Goal: Browse casually

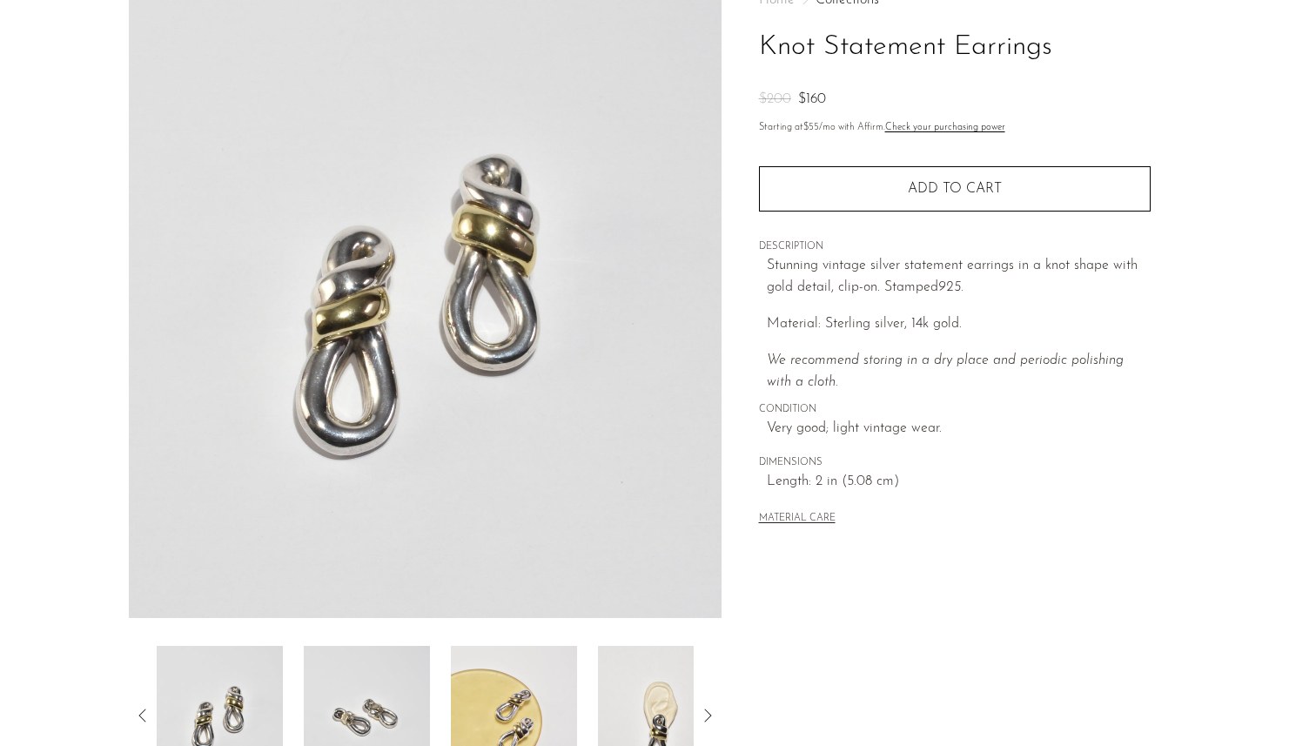
scroll to position [387, 0]
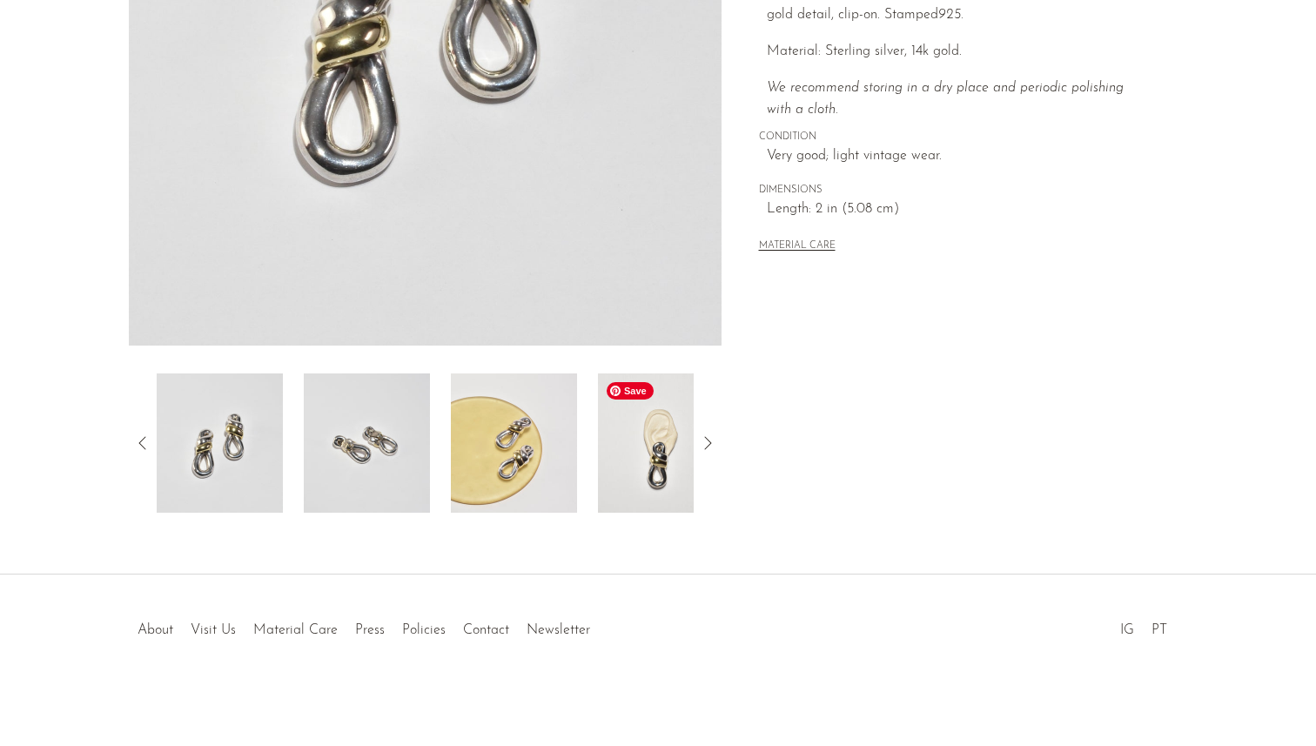
click at [667, 451] on img at bounding box center [661, 442] width 126 height 139
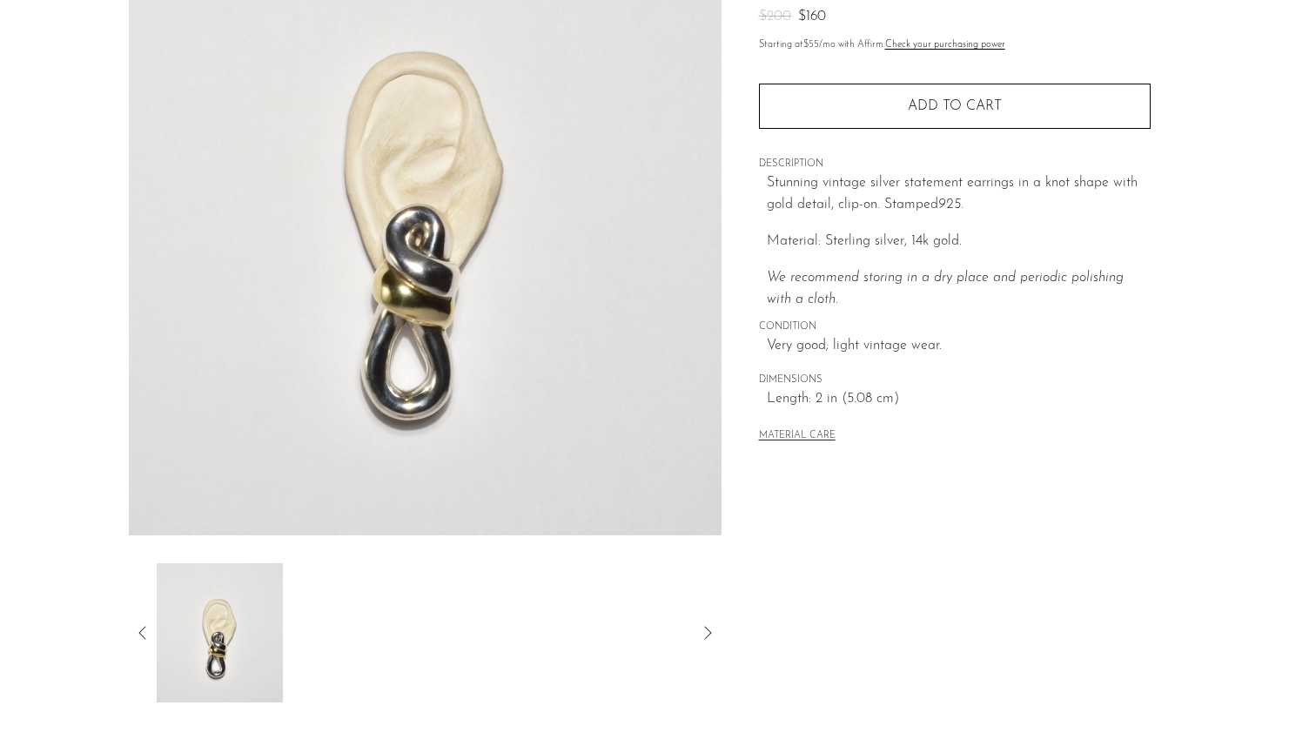
scroll to position [238, 0]
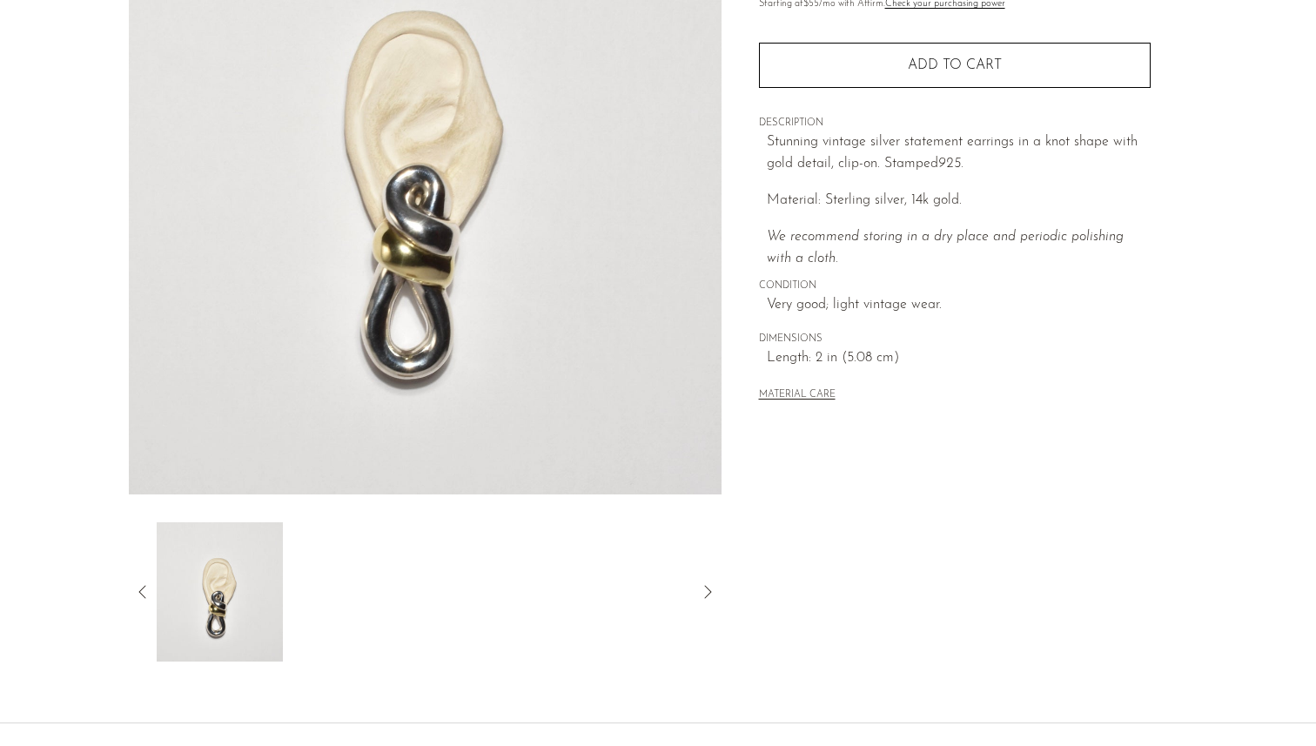
click at [145, 589] on icon at bounding box center [142, 591] width 21 height 21
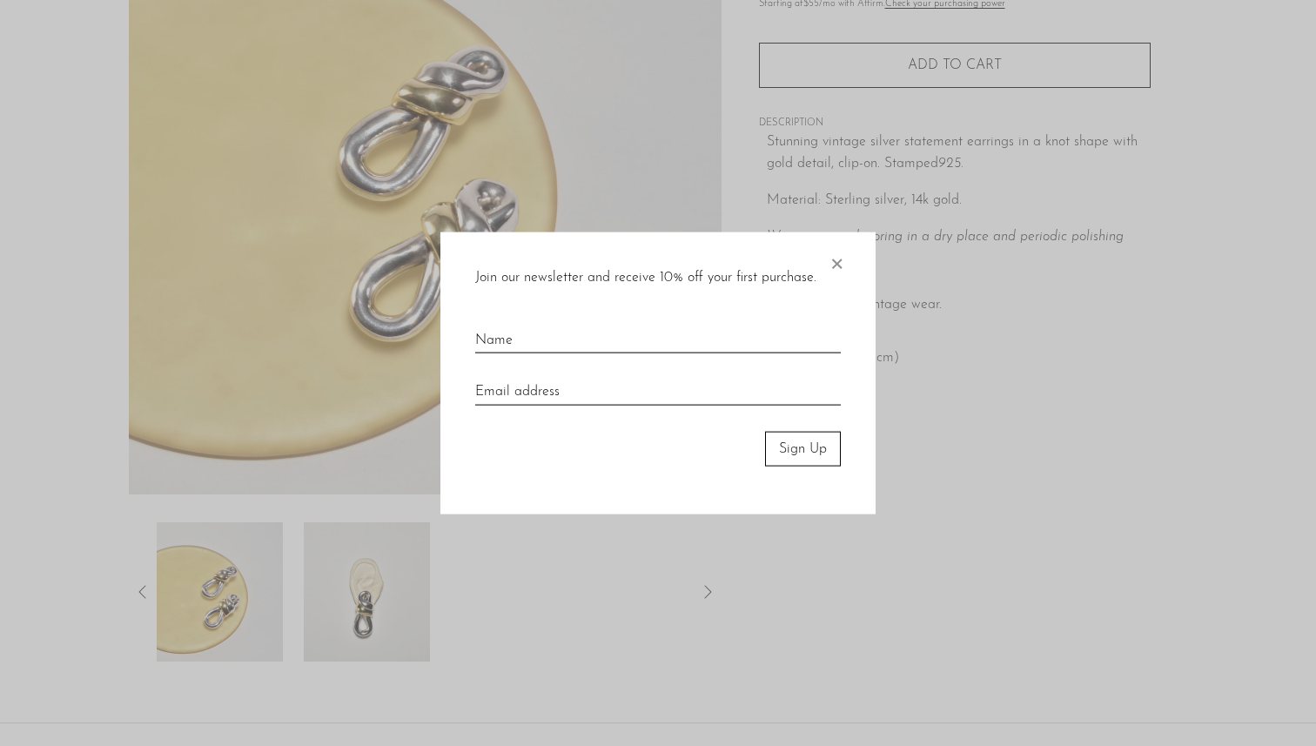
scroll to position [0, 0]
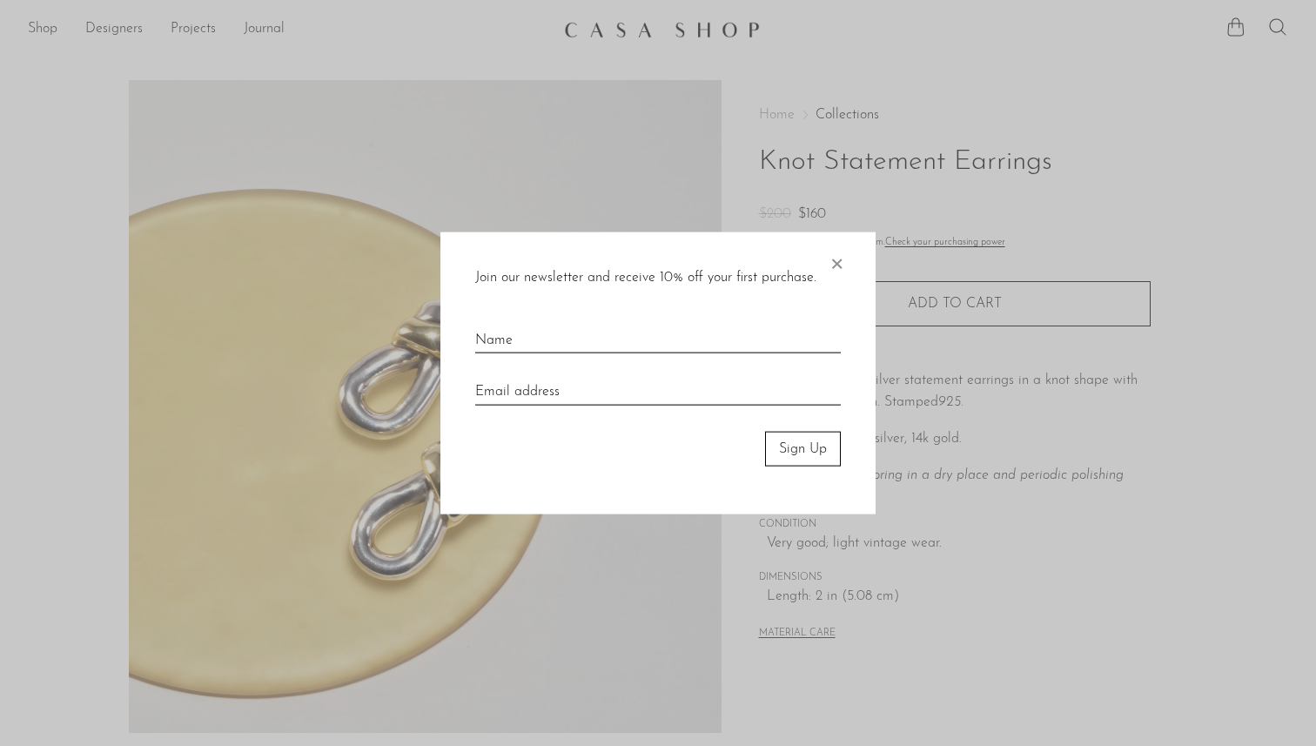
click at [834, 253] on span "×" at bounding box center [835, 259] width 17 height 56
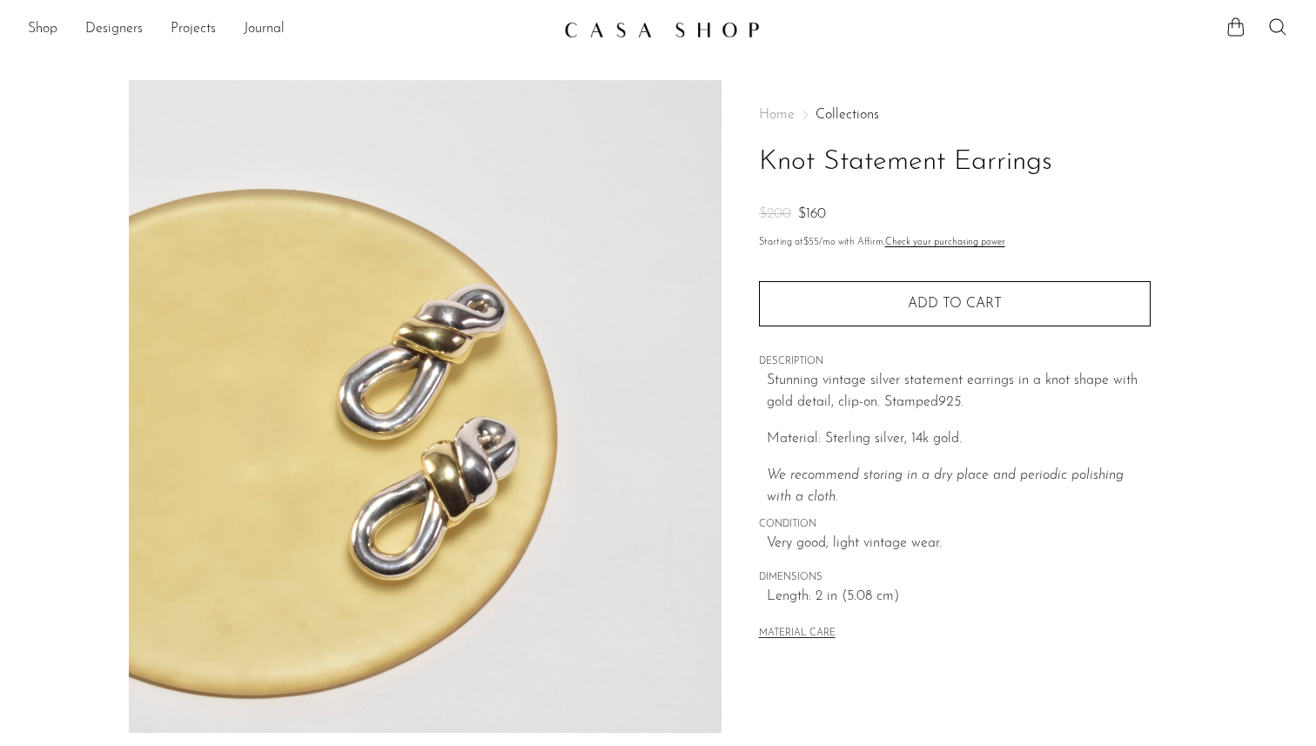
click at [707, 43] on link at bounding box center [658, 29] width 188 height 31
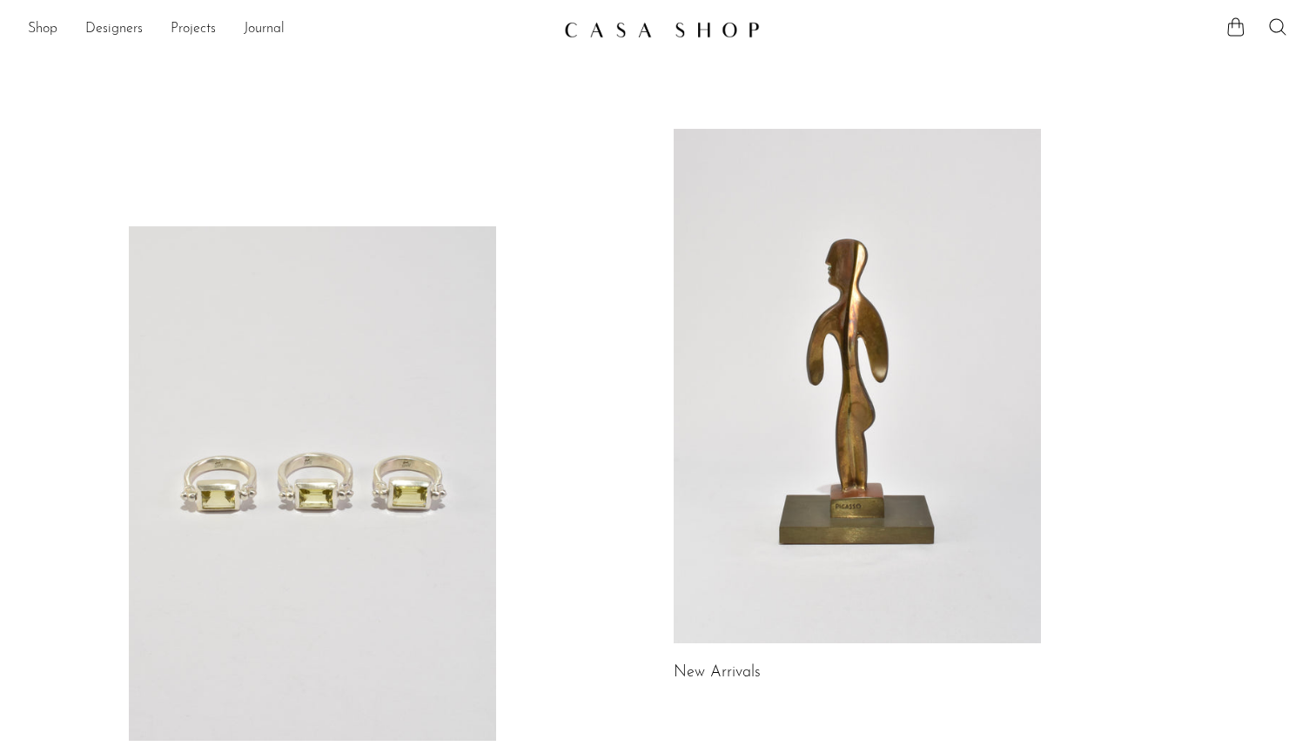
click at [722, 667] on link "New Arrivals" at bounding box center [716, 673] width 87 height 16
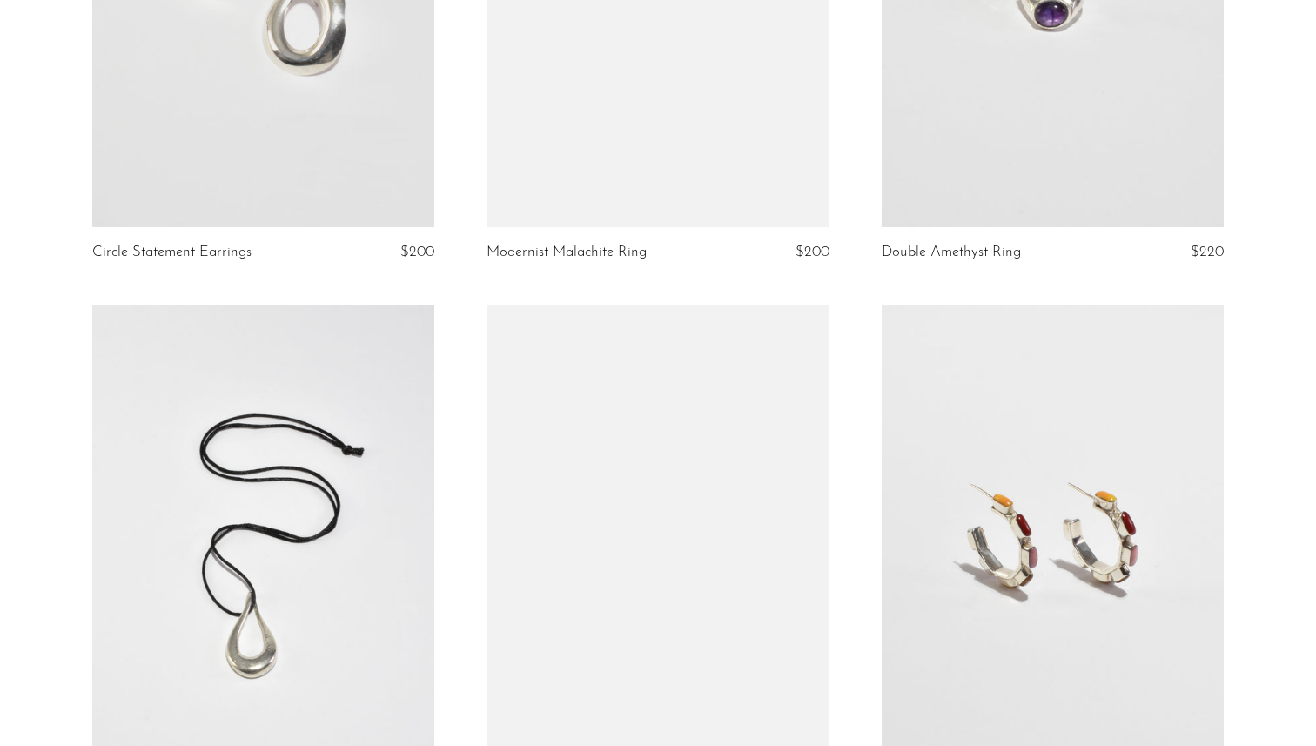
scroll to position [4016, 0]
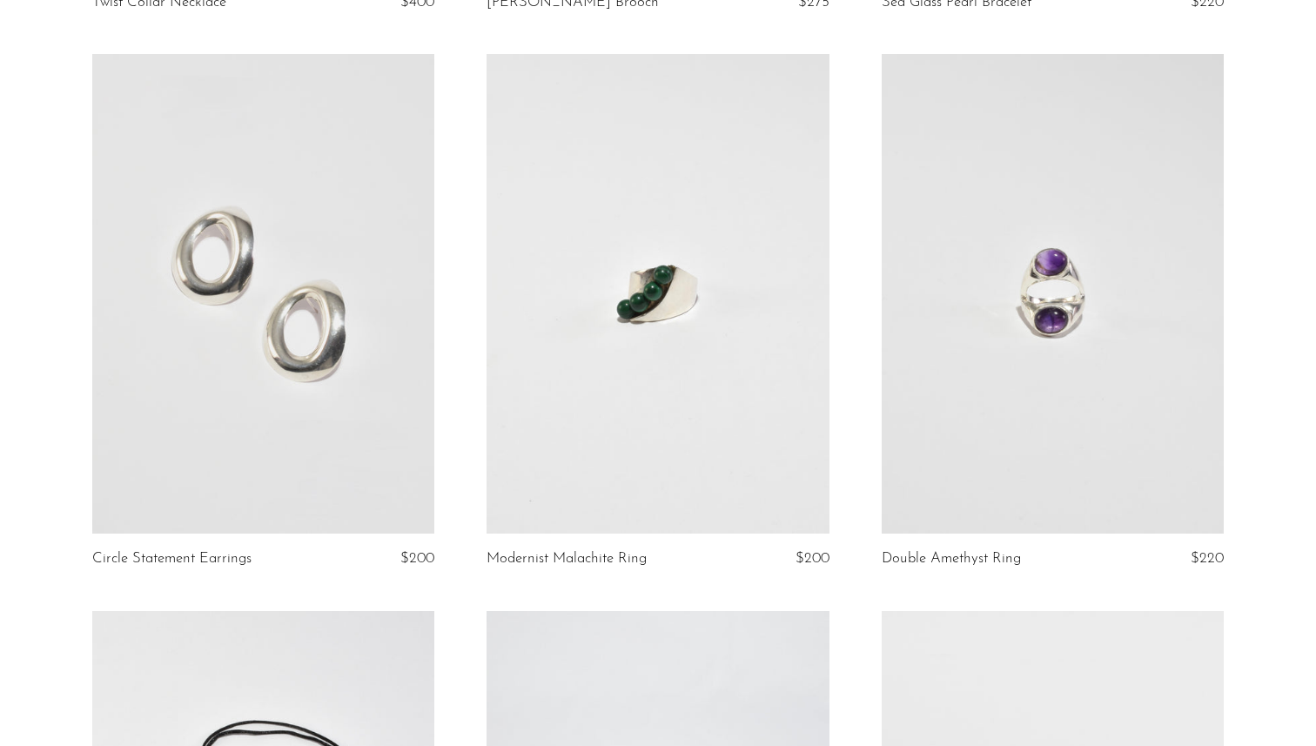
click at [348, 372] on link at bounding box center [263, 293] width 343 height 479
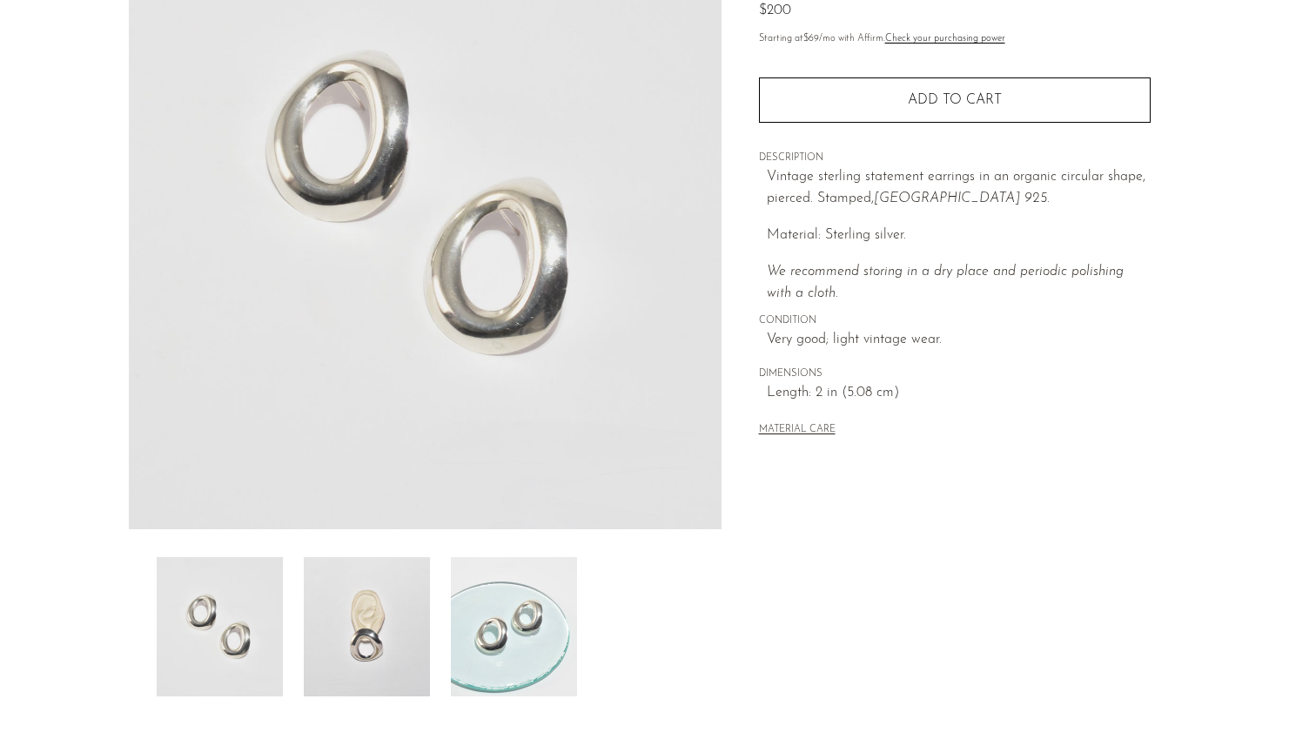
scroll to position [387, 0]
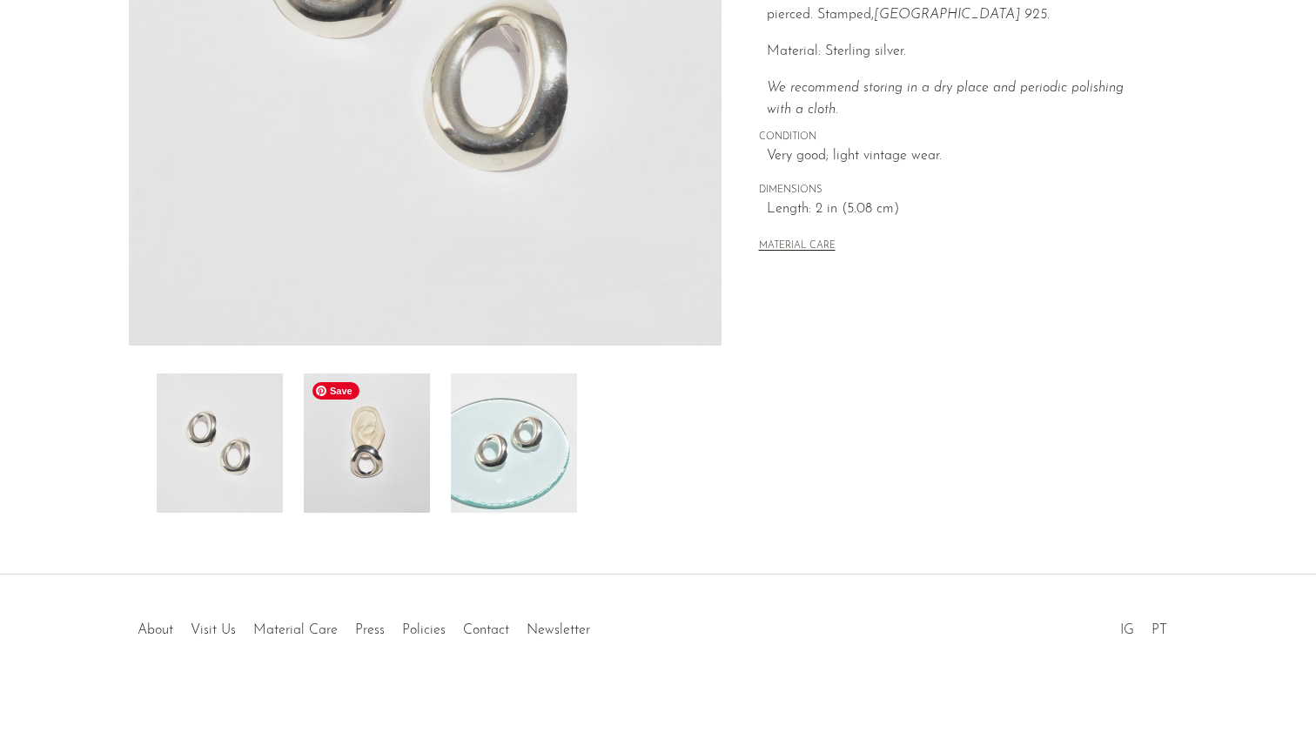
click at [336, 462] on img at bounding box center [367, 442] width 126 height 139
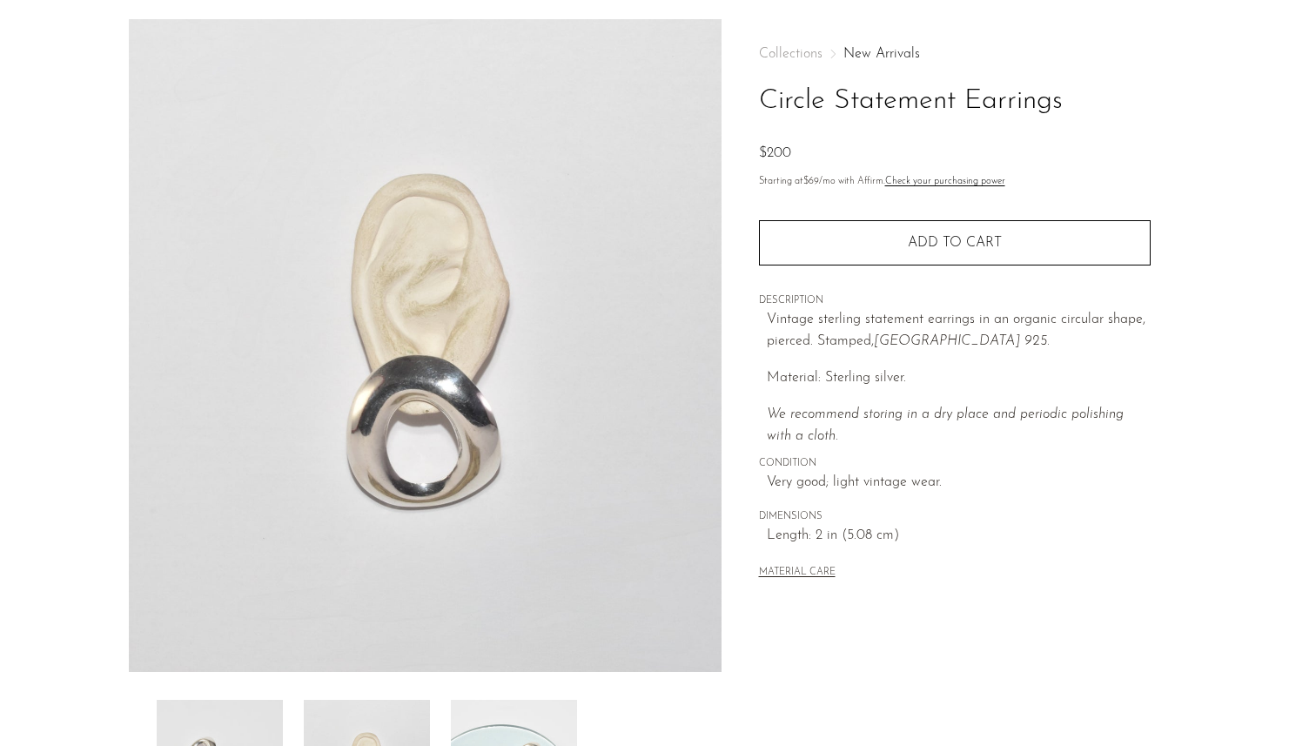
scroll to position [37, 0]
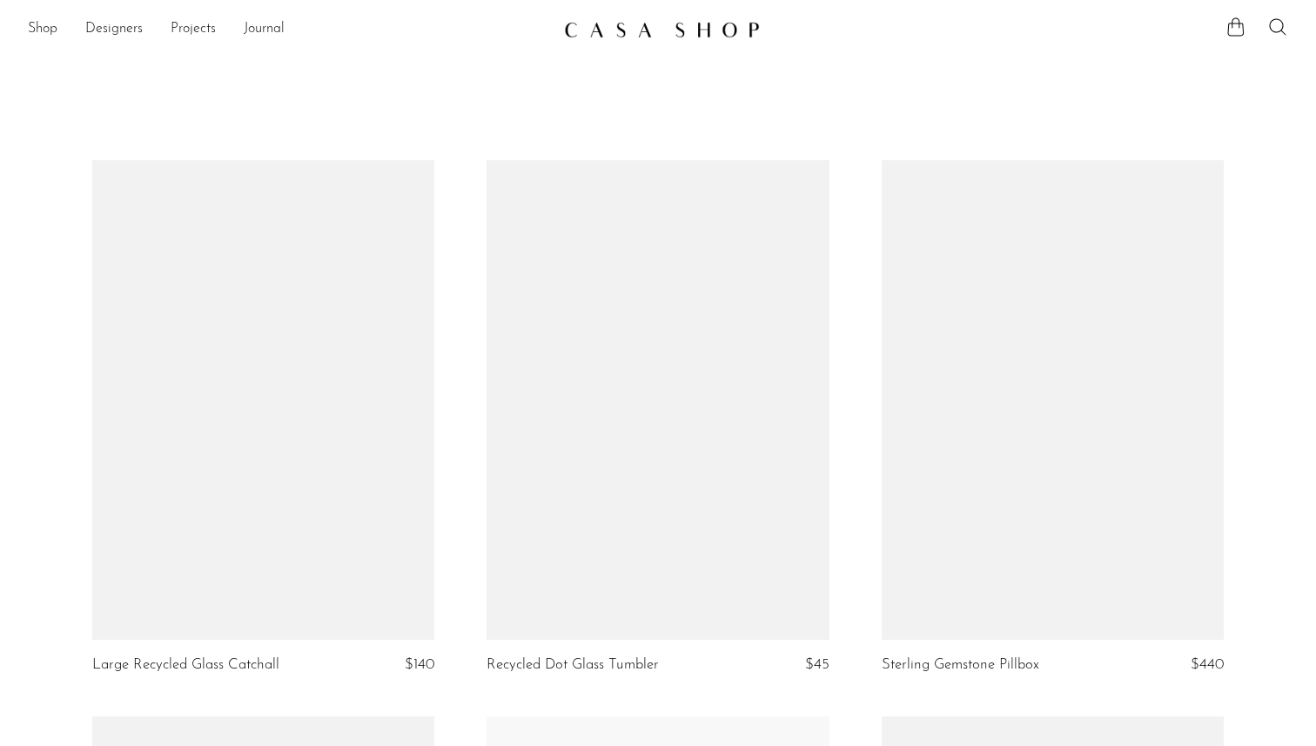
scroll to position [4016, 0]
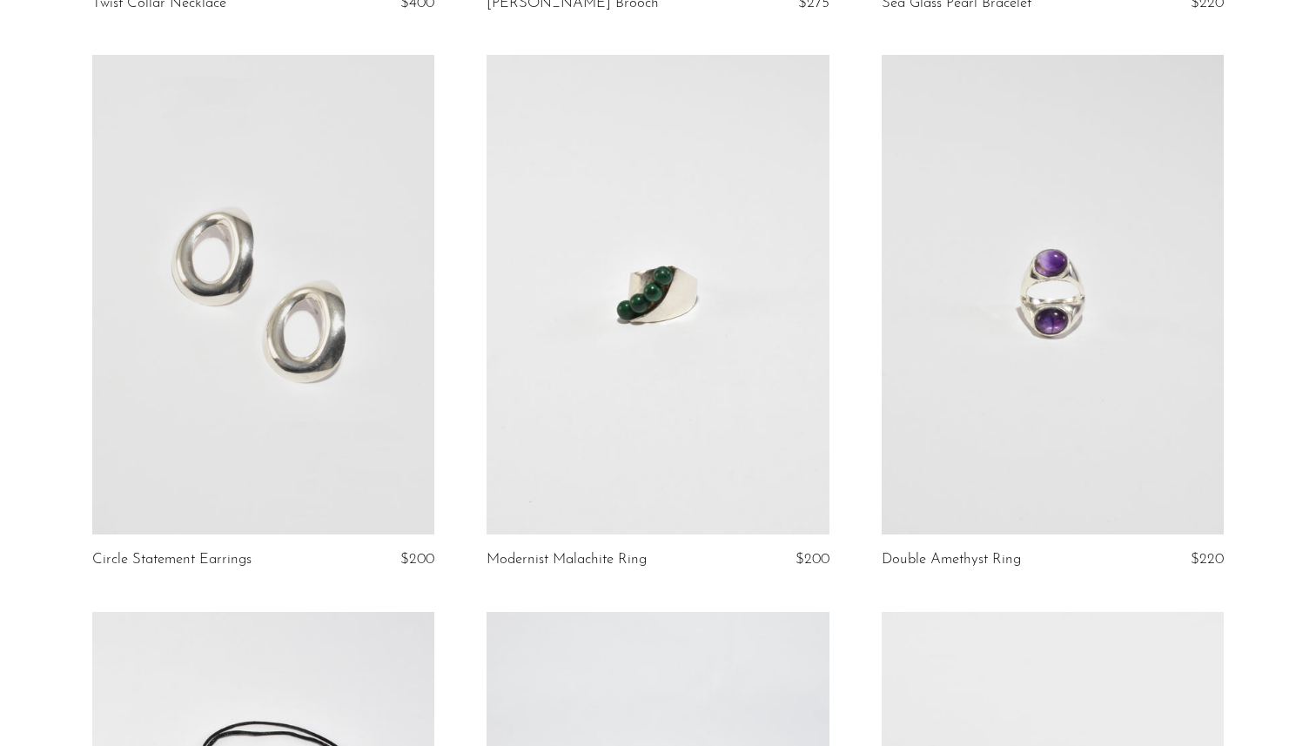
click at [326, 337] on link at bounding box center [263, 294] width 343 height 479
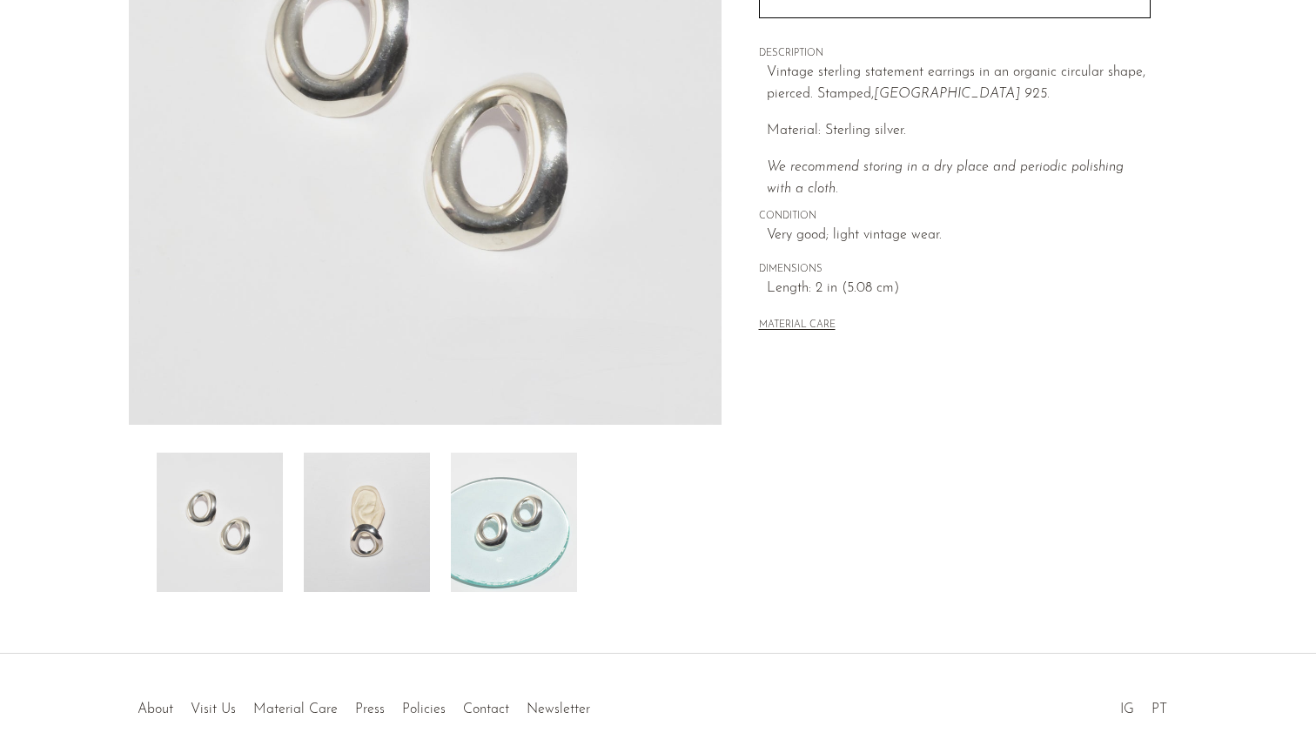
scroll to position [308, 0]
click at [379, 492] on img at bounding box center [367, 521] width 126 height 139
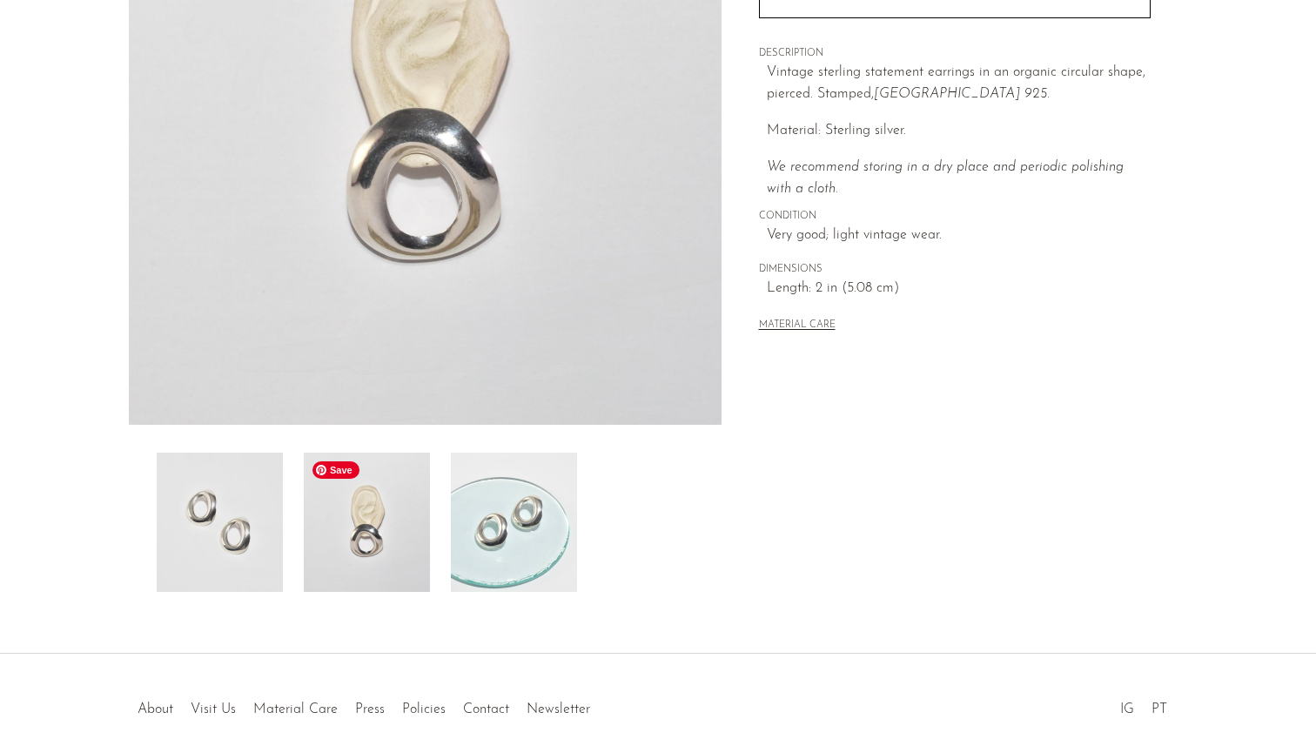
click at [342, 471] on span "Save" at bounding box center [335, 469] width 47 height 17
